Goal: Check status: Check status

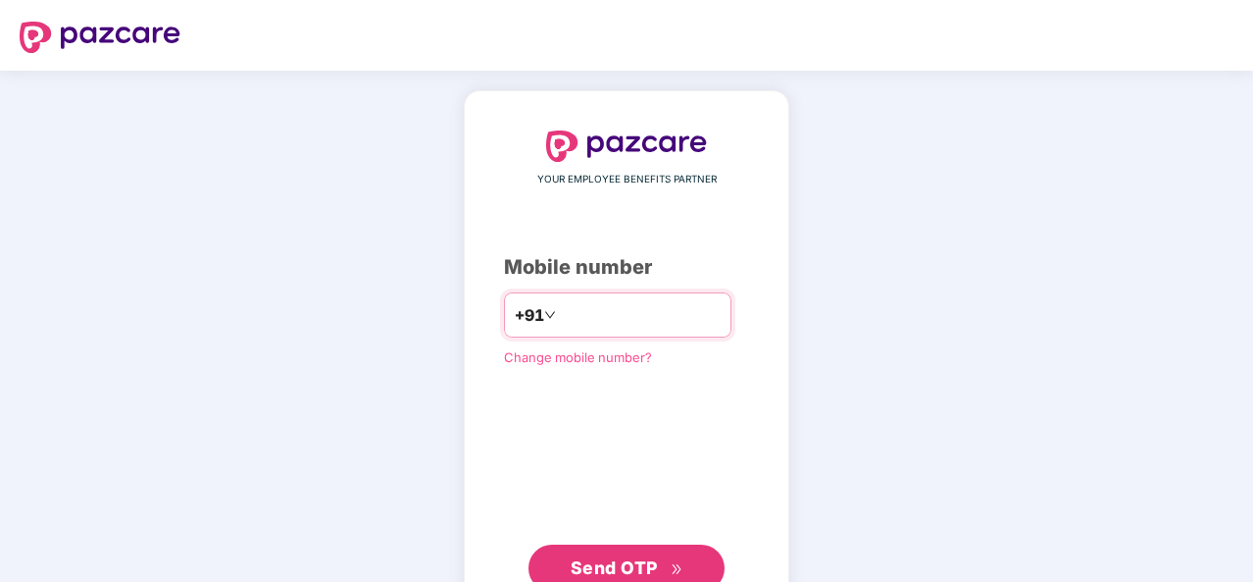
click at [681, 310] on input "number" at bounding box center [640, 314] width 161 height 31
type input "**********"
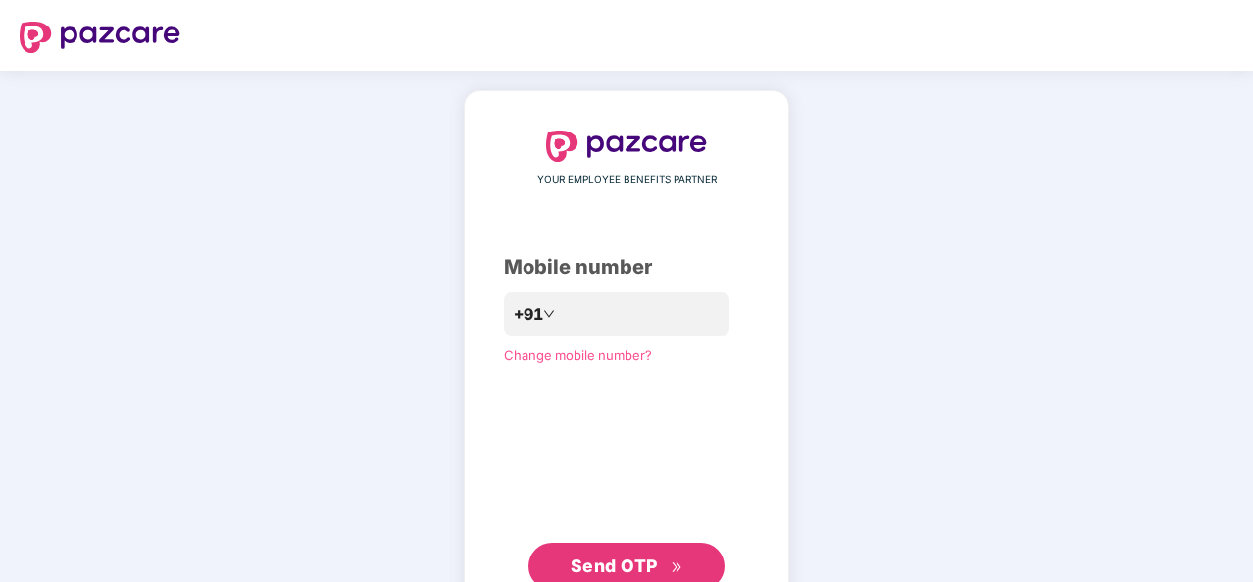
click at [631, 567] on span "Send OTP" at bounding box center [614, 565] width 87 height 21
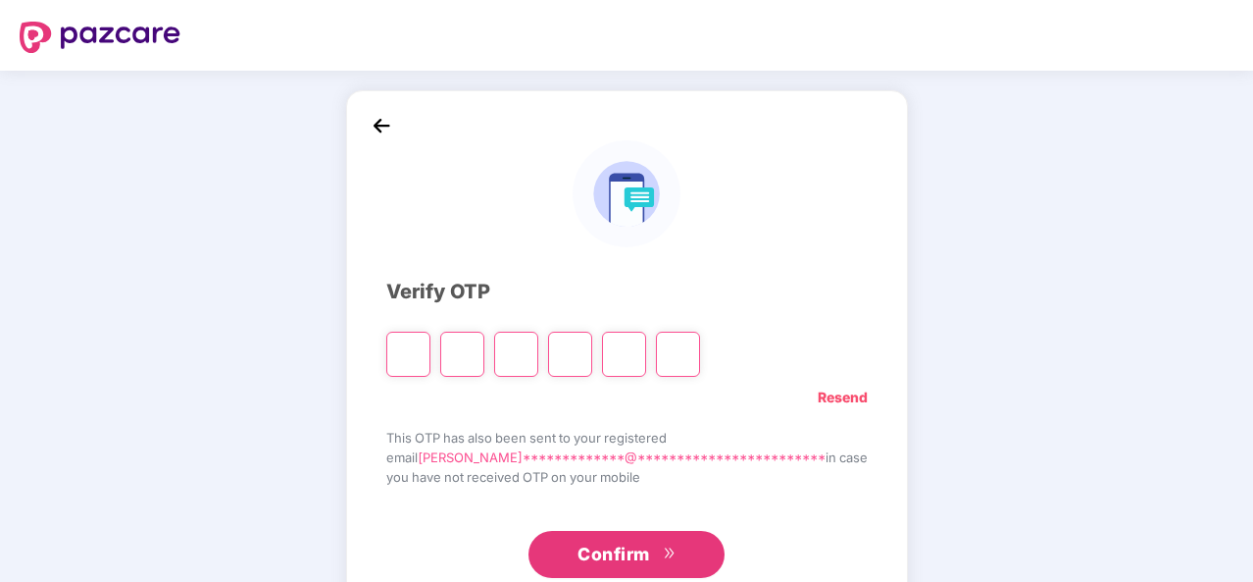
type input "*"
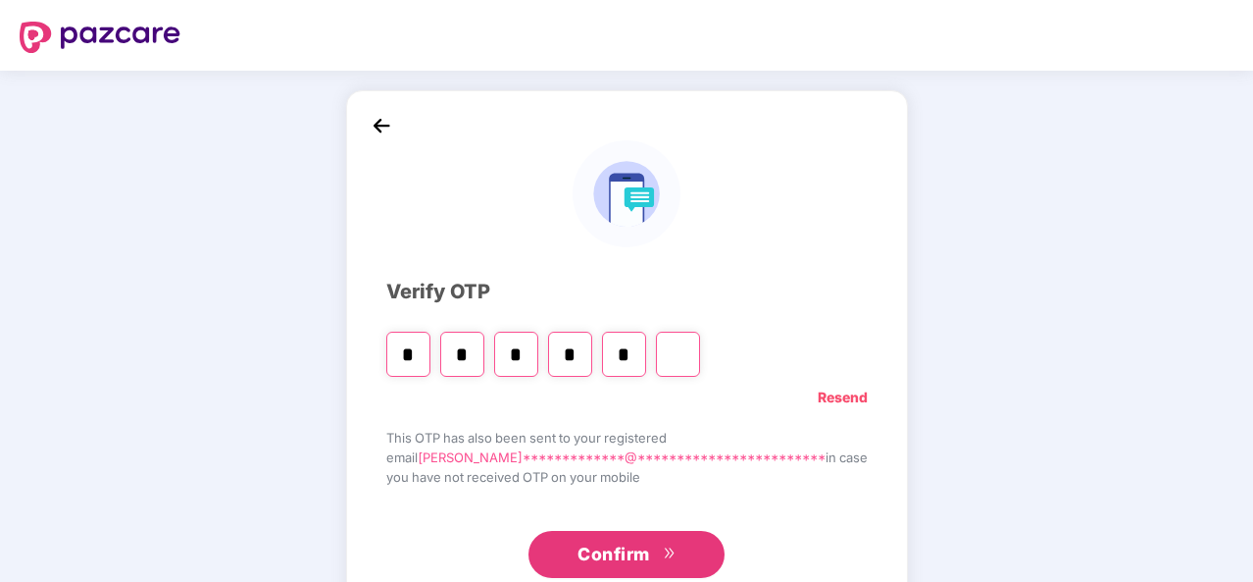
type input "*"
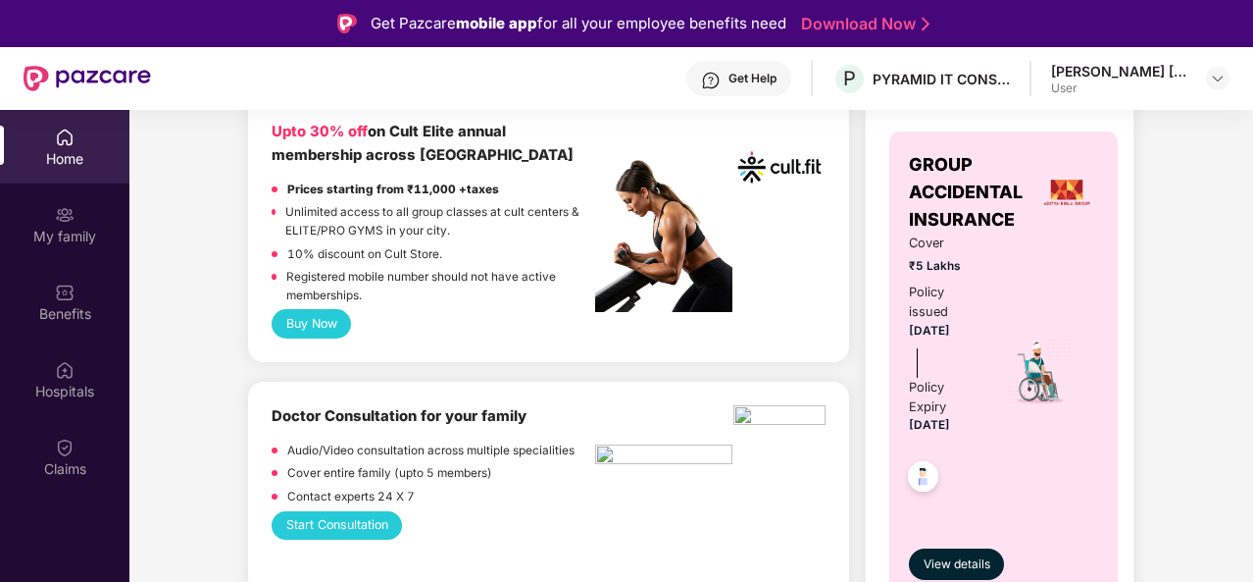
scroll to position [902, 0]
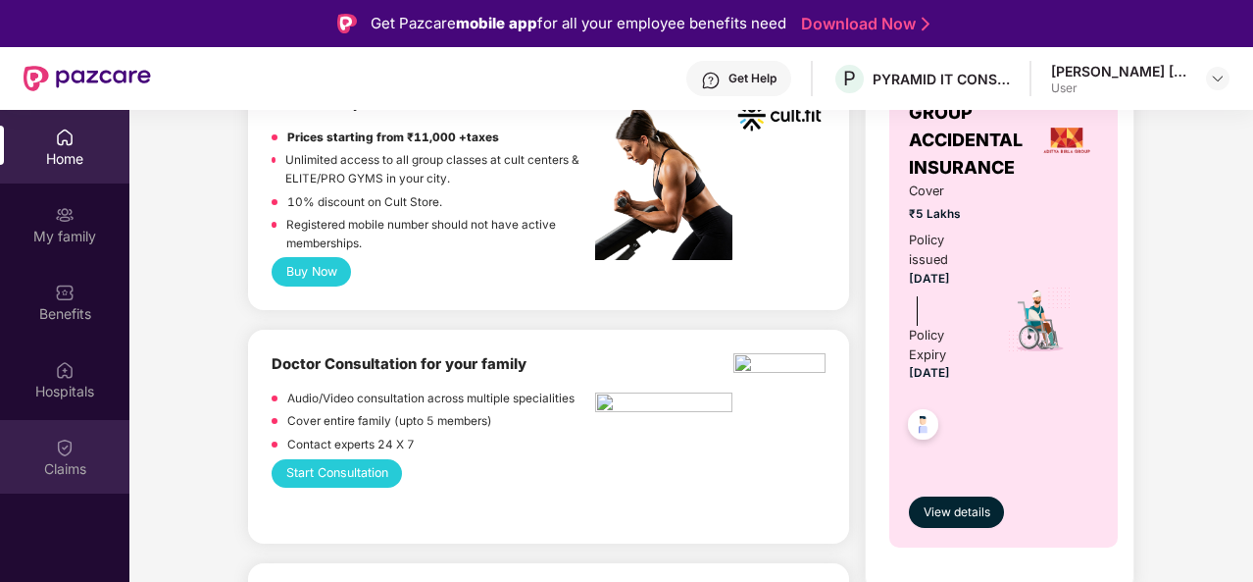
click at [42, 462] on div "Claims" at bounding box center [64, 469] width 129 height 20
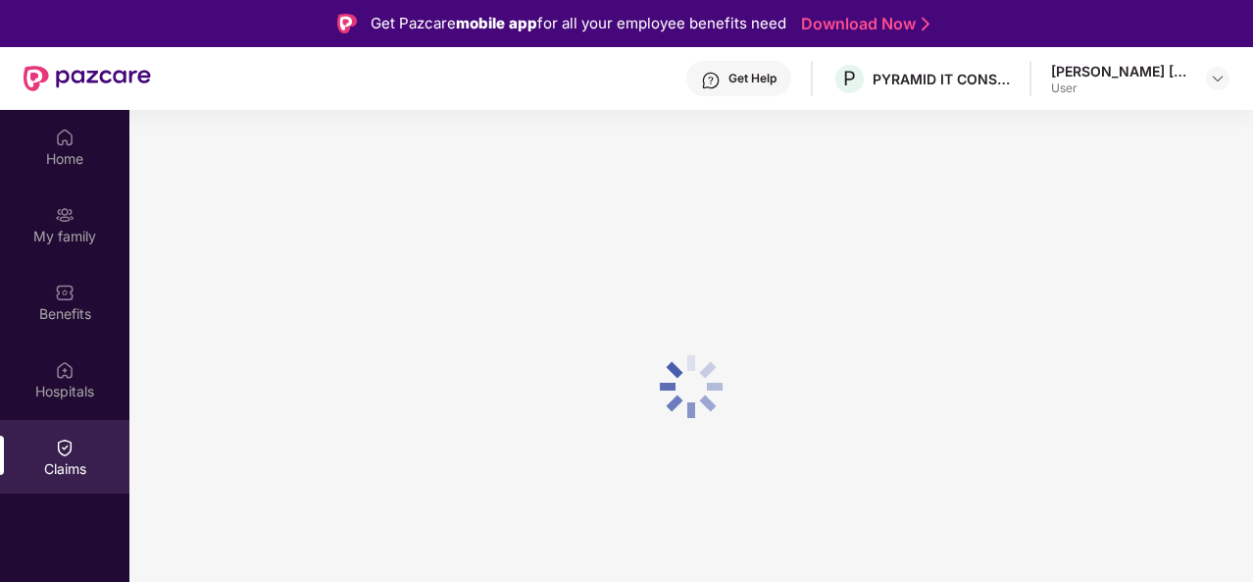
scroll to position [0, 0]
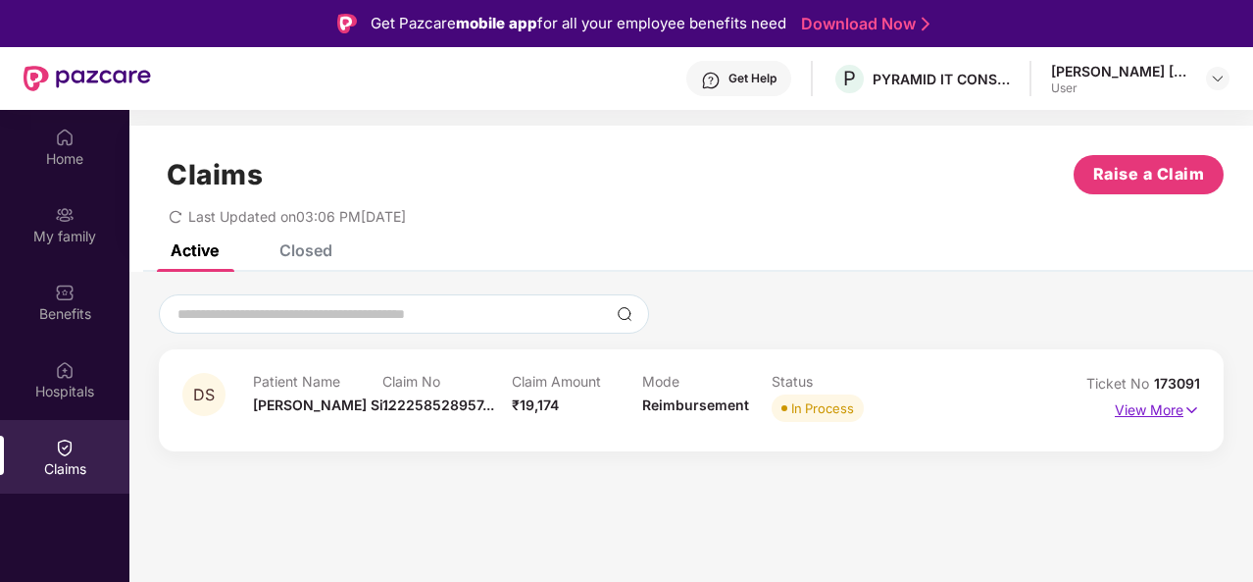
click at [1187, 407] on img at bounding box center [1192, 410] width 17 height 22
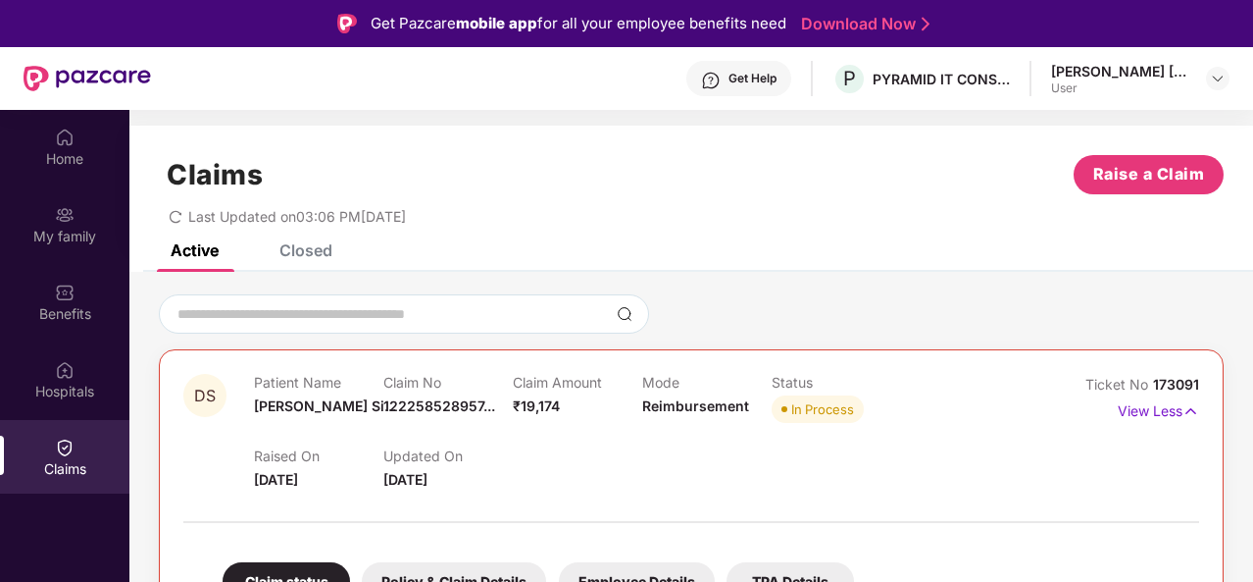
click at [1011, 463] on div "Raised On [DATE] Updated On [DATE]" at bounding box center [642, 459] width 776 height 63
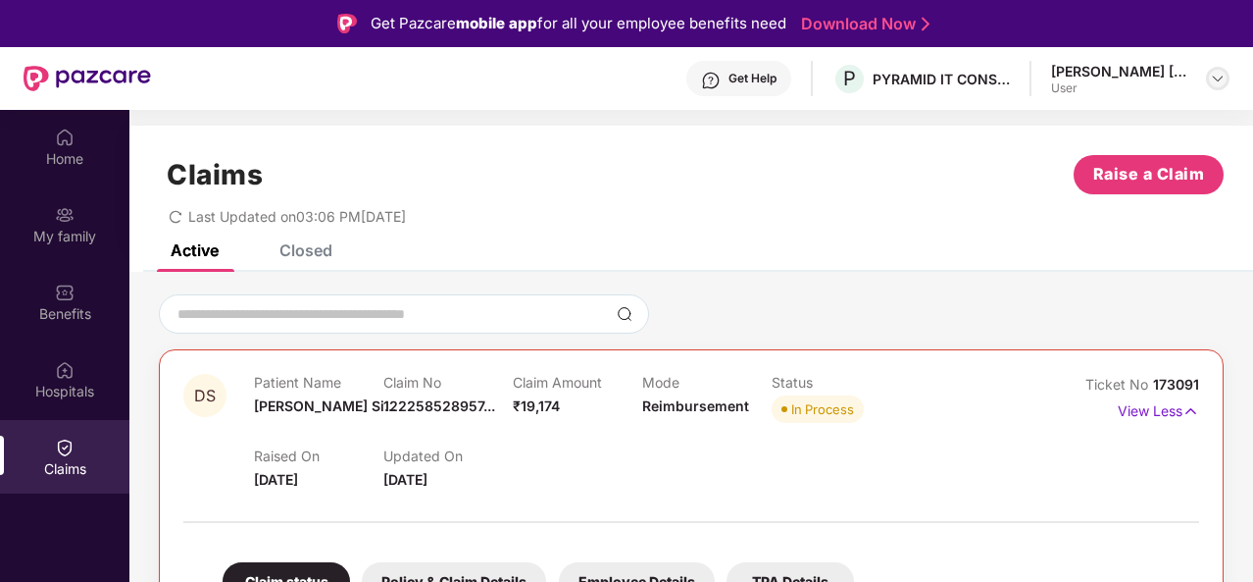
click at [1212, 83] on img at bounding box center [1218, 79] width 16 height 16
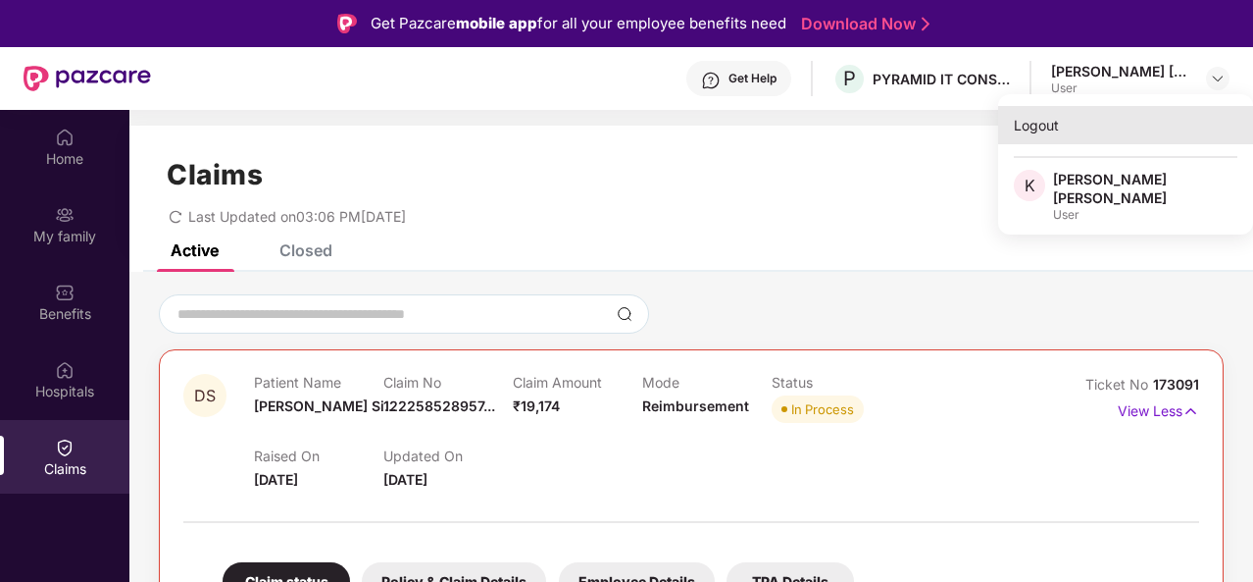
click at [1032, 123] on div "Logout" at bounding box center [1125, 125] width 255 height 38
